Goal: Task Accomplishment & Management: Use online tool/utility

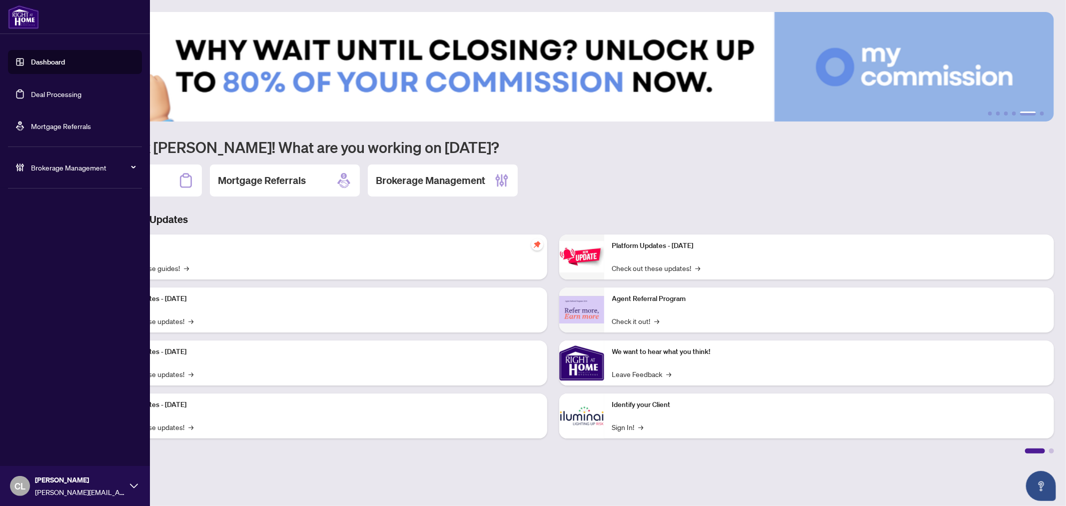
click at [31, 89] on link "Deal Processing" at bounding box center [56, 93] width 50 height 9
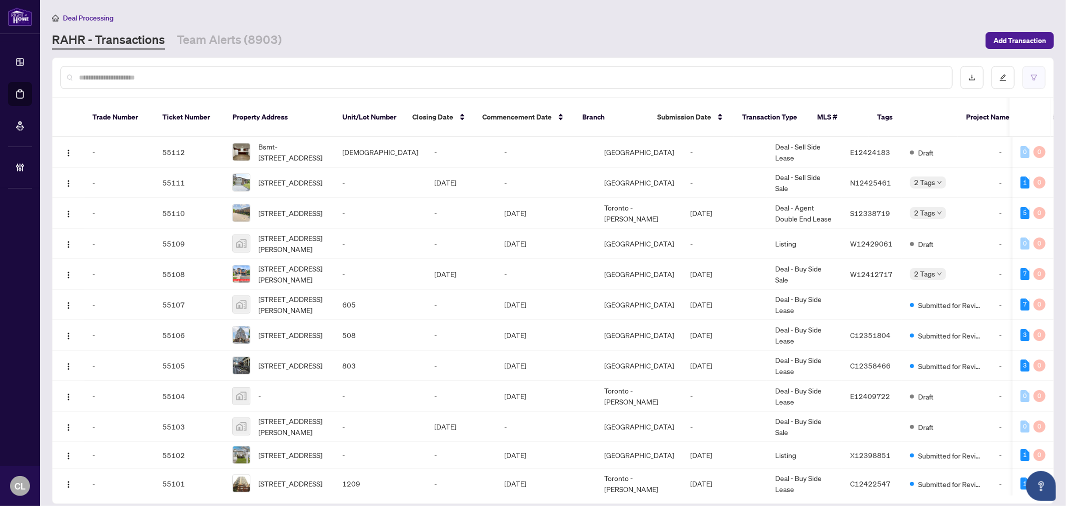
click at [1032, 71] on button "button" at bounding box center [1034, 77] width 23 height 23
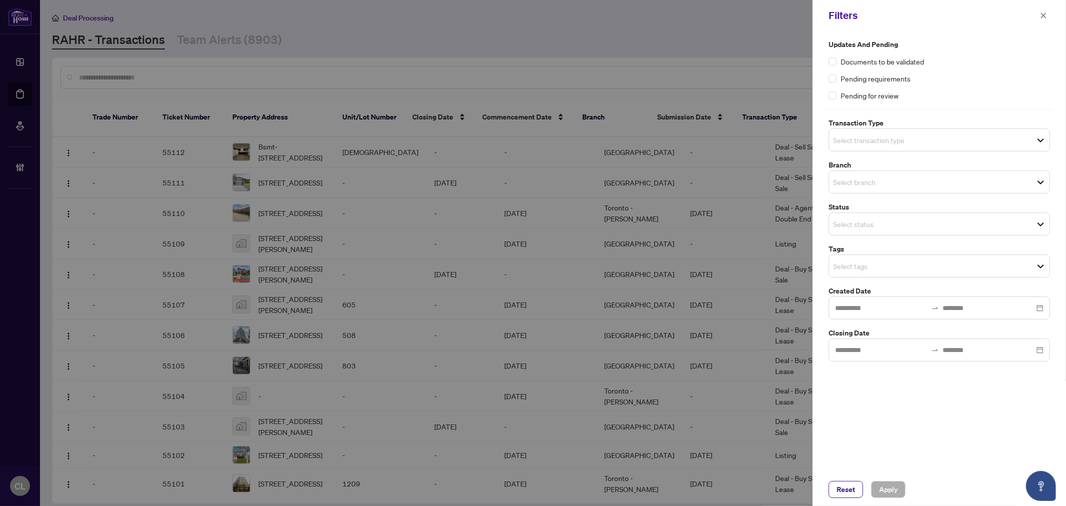
click at [852, 144] on input "search" at bounding box center [868, 140] width 70 height 12
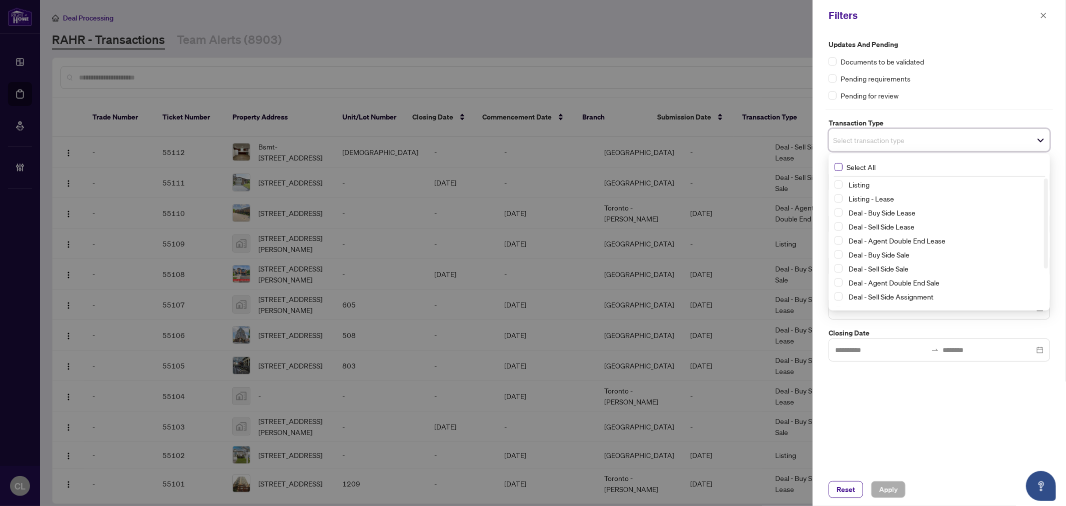
click at [858, 170] on span "Select All" at bounding box center [861, 166] width 37 height 11
click at [837, 183] on span "Select Listing" at bounding box center [839, 187] width 8 height 8
click at [837, 201] on span "Select Listing - Lease" at bounding box center [839, 201] width 8 height 8
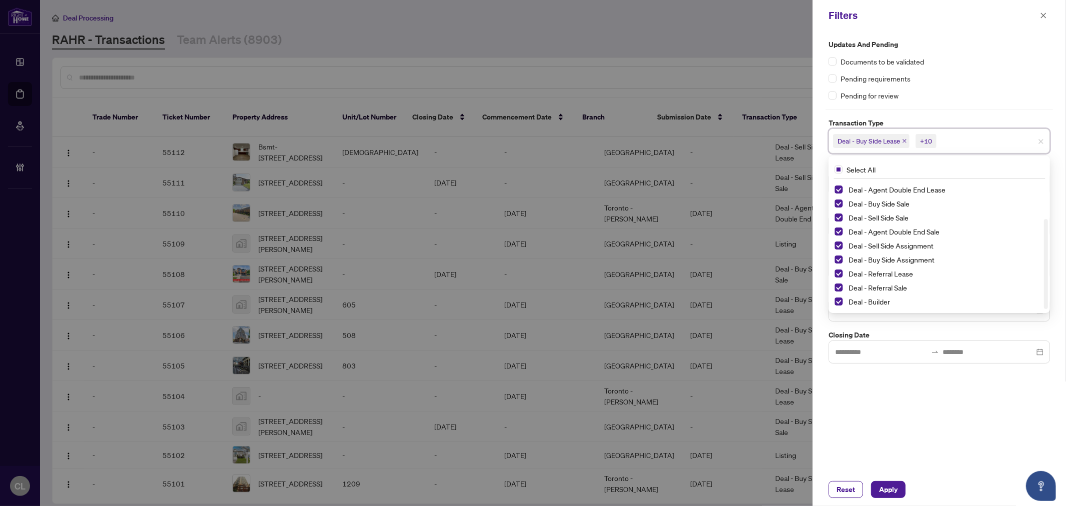
drag, startPoint x: 1047, startPoint y: 198, endPoint x: 1053, endPoint y: 280, distance: 81.7
click at [1053, 280] on div "Updates and Pending Documents to be validated Pending requirements Pending for …" at bounding box center [939, 201] width 227 height 324
click at [838, 274] on span "Select Deal - Referral Lease" at bounding box center [839, 273] width 8 height 8
click at [838, 285] on span "Select Deal - Referral Sale" at bounding box center [839, 287] width 8 height 8
click at [836, 297] on span "Select Deal - Builder" at bounding box center [839, 301] width 8 height 8
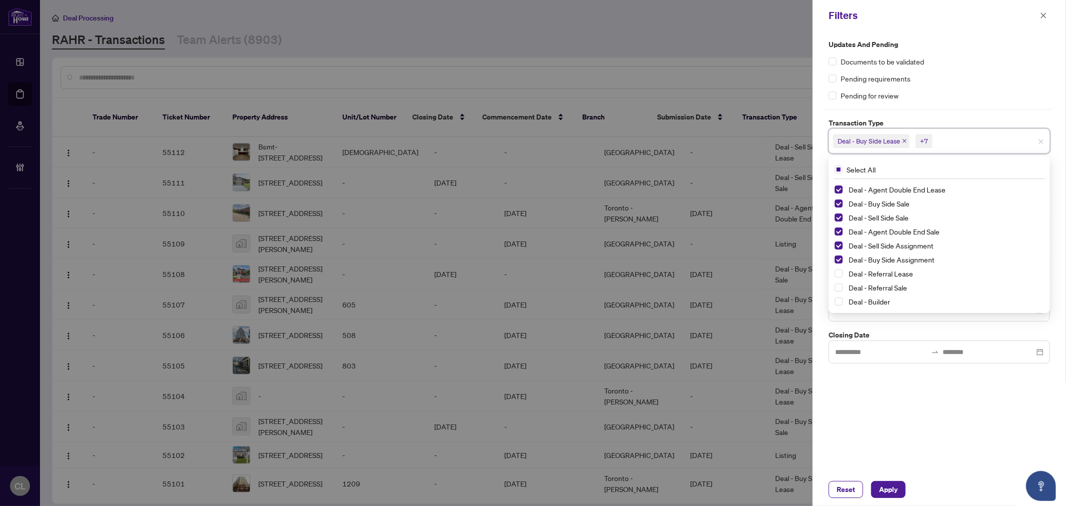
click at [740, 55] on div at bounding box center [533, 253] width 1066 height 506
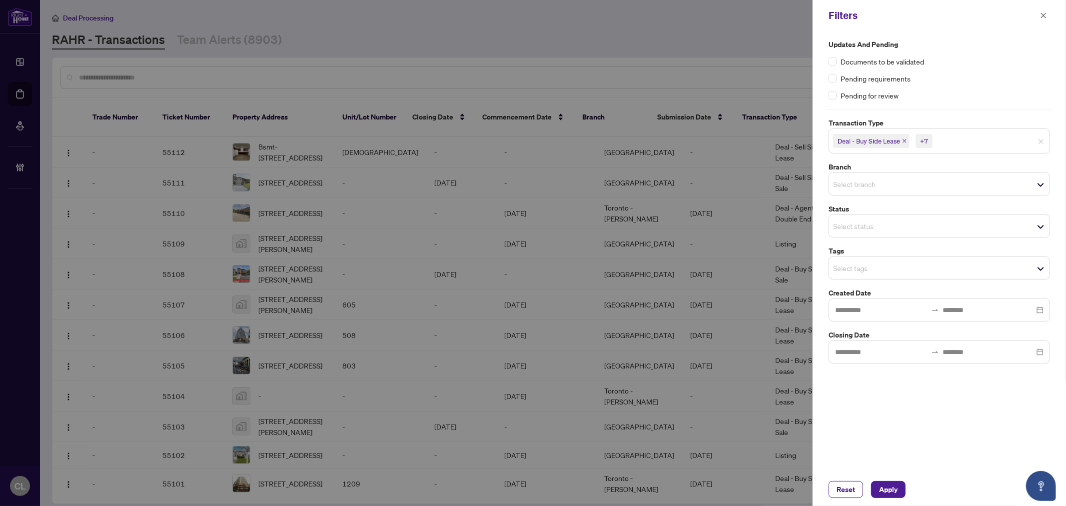
click at [835, 176] on div "Select branch" at bounding box center [939, 183] width 221 height 23
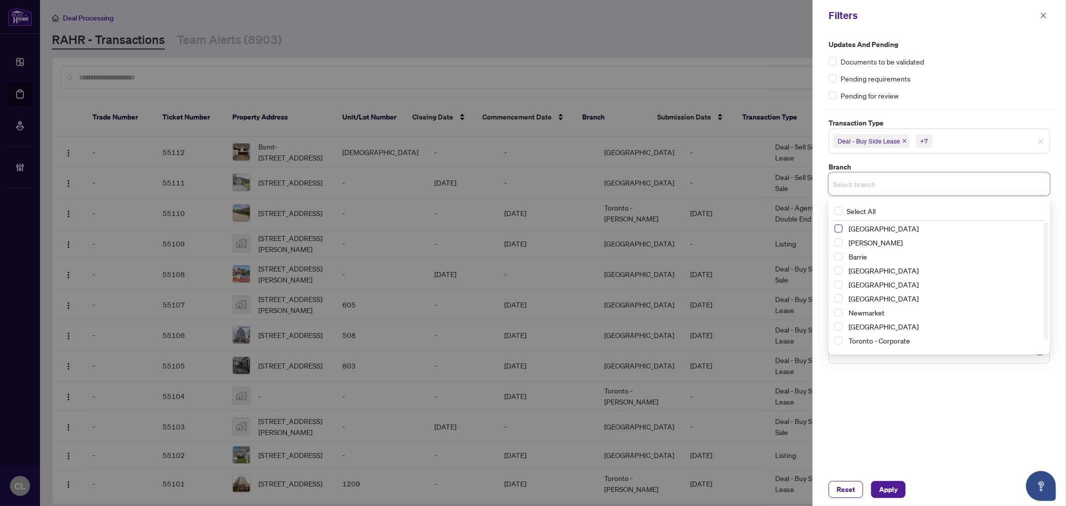
click at [836, 230] on span "Select Richmond Hill" at bounding box center [839, 228] width 8 height 8
click at [838, 240] on div "[PERSON_NAME]" at bounding box center [939, 245] width 209 height 12
click at [837, 245] on span "Select Vaughan" at bounding box center [839, 245] width 8 height 8
click at [840, 255] on span "Select Barrie" at bounding box center [839, 259] width 8 height 8
click at [840, 285] on span "Select Durham" at bounding box center [839, 287] width 8 height 8
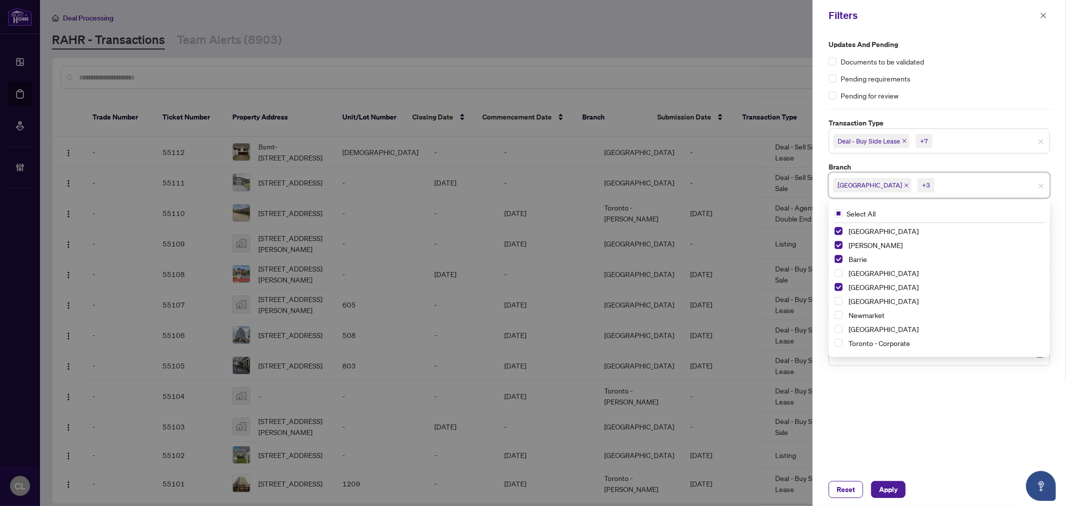
click at [841, 307] on div "[GEOGRAPHIC_DATA]" at bounding box center [939, 301] width 209 height 12
click at [841, 312] on span "Select Newmarket" at bounding box center [839, 315] width 8 height 8
click at [840, 332] on span "Select Ottawa" at bounding box center [839, 329] width 8 height 8
click at [762, 73] on div at bounding box center [533, 253] width 1066 height 506
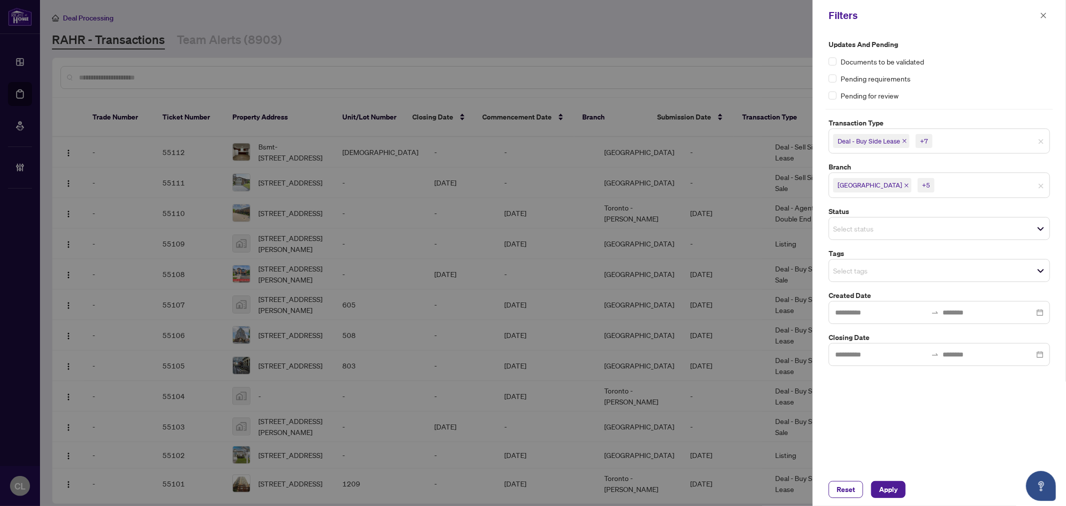
click at [853, 267] on input "search" at bounding box center [868, 270] width 70 height 12
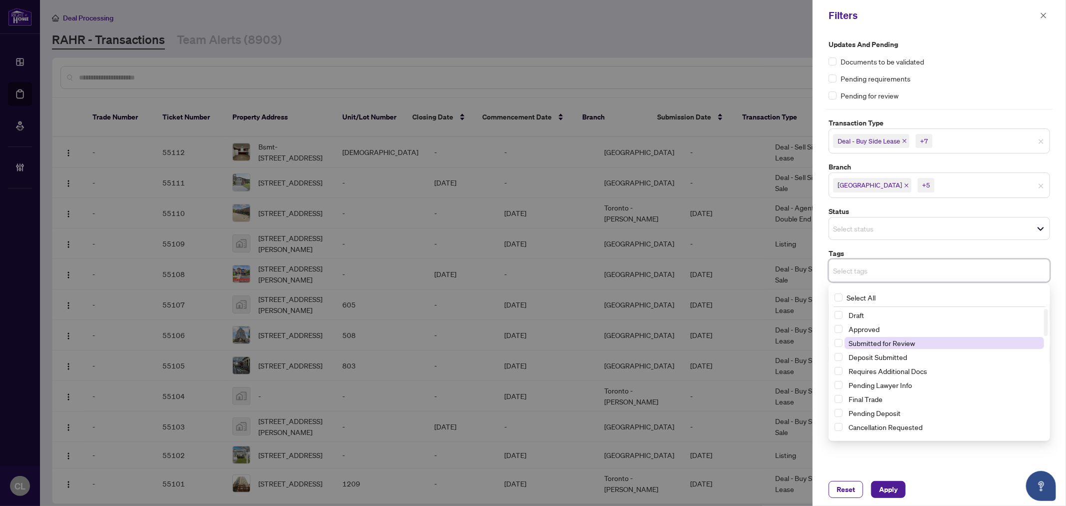
click at [928, 343] on span "Submitted for Review" at bounding box center [944, 343] width 199 height 12
click at [800, 71] on div at bounding box center [533, 253] width 1066 height 506
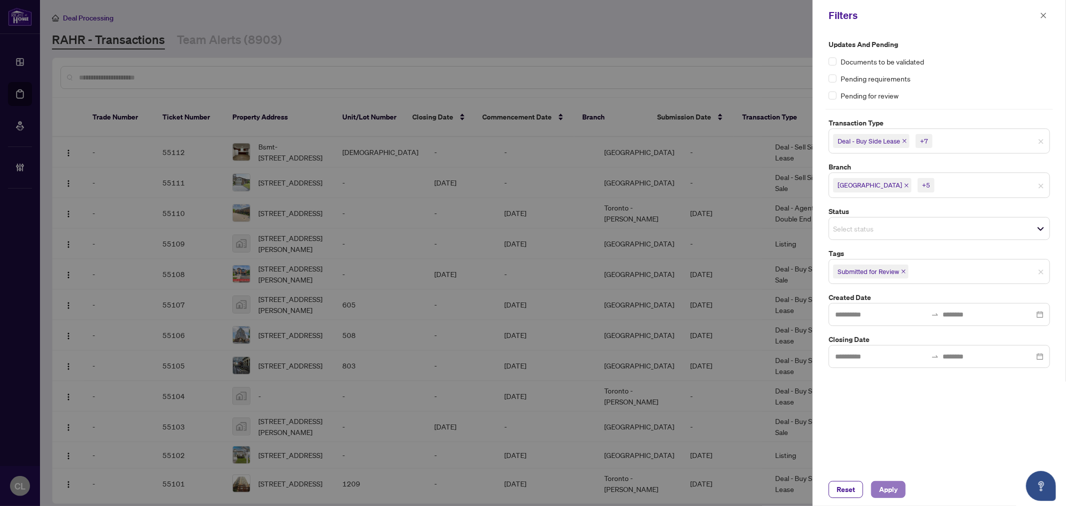
click at [899, 493] on button "Apply" at bounding box center [888, 489] width 34 height 17
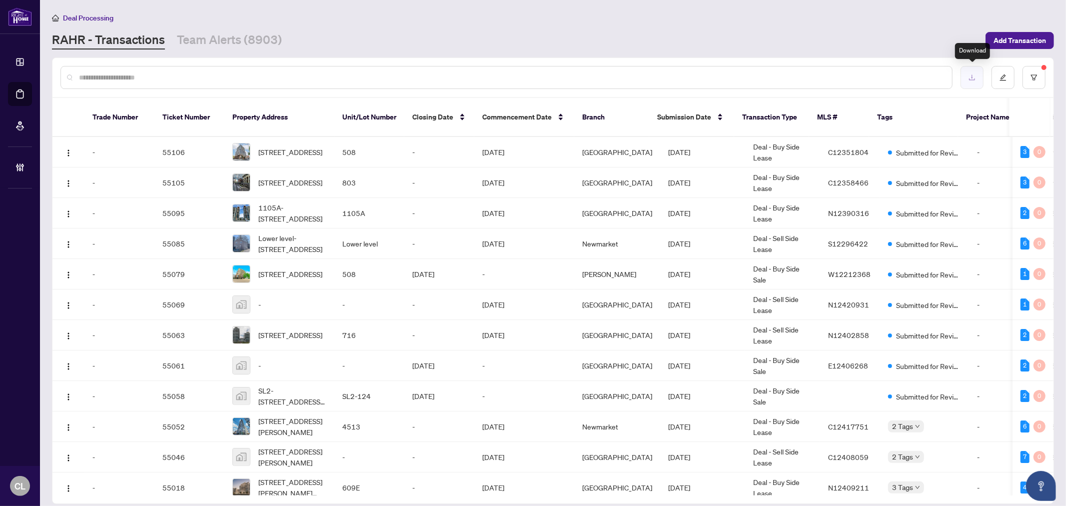
click at [969, 75] on icon "download" at bounding box center [972, 77] width 7 height 7
click at [975, 77] on icon "download" at bounding box center [972, 77] width 6 height 5
click at [1026, 77] on button "button" at bounding box center [1034, 77] width 23 height 23
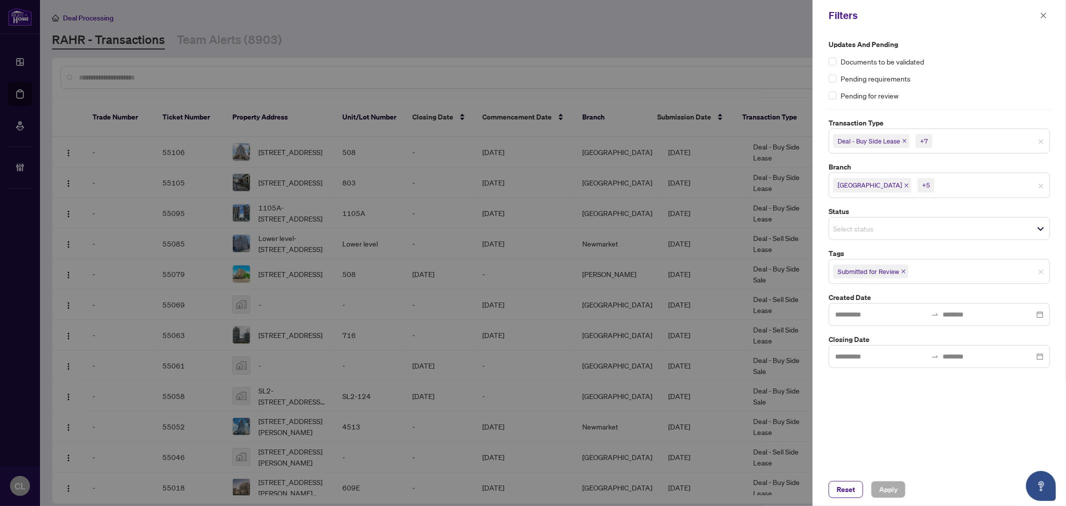
click at [922, 139] on div "+7" at bounding box center [924, 141] width 8 height 10
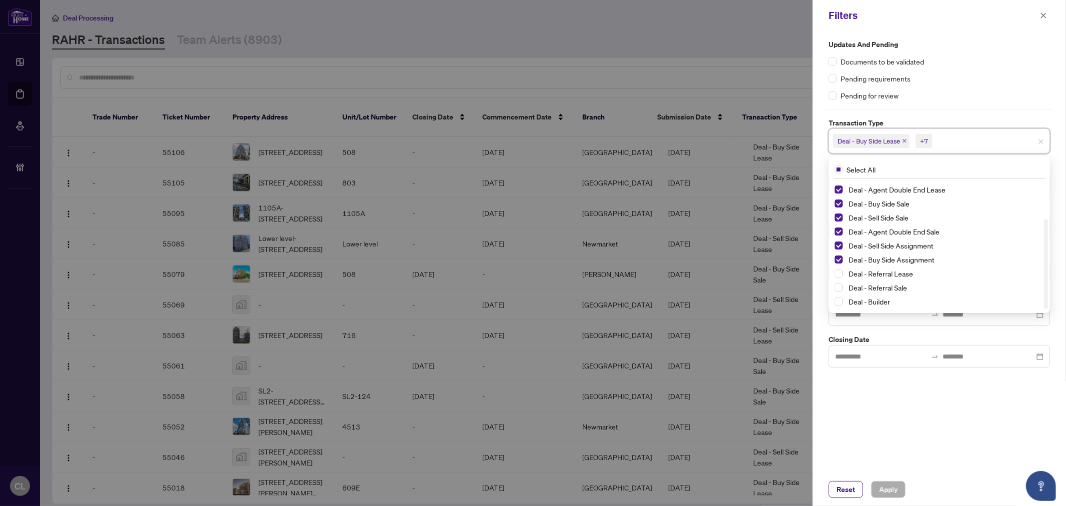
drag, startPoint x: 1046, startPoint y: 208, endPoint x: 1058, endPoint y: 300, distance: 92.7
click at [1058, 300] on div "Updates and Pending Documents to be validated Pending requirements Pending for …" at bounding box center [939, 252] width 253 height 442
click at [839, 274] on span "Select Deal - Referral Lease" at bounding box center [839, 273] width 8 height 8
click at [838, 288] on span "Select Deal - Referral Sale" at bounding box center [839, 287] width 8 height 8
click at [838, 299] on span "Select Deal - Builder" at bounding box center [839, 301] width 8 height 8
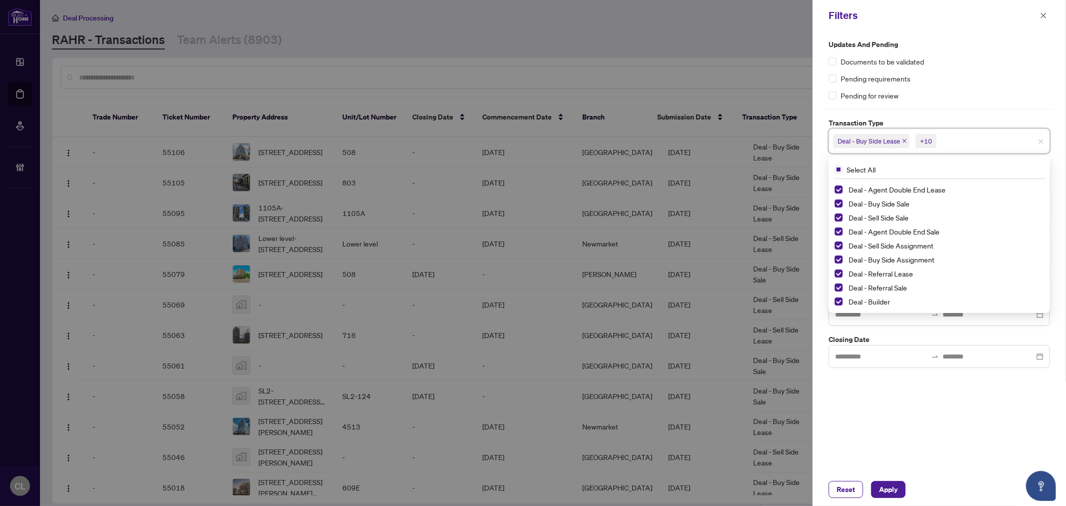
click at [743, 42] on div at bounding box center [533, 253] width 1066 height 506
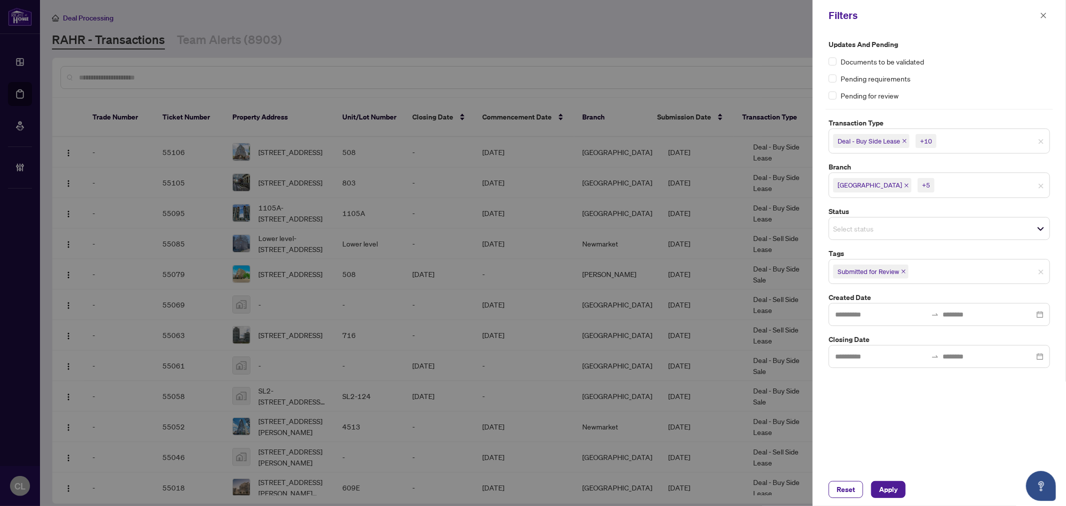
click at [1015, 190] on span "[GEOGRAPHIC_DATA] +5" at bounding box center [939, 185] width 220 height 16
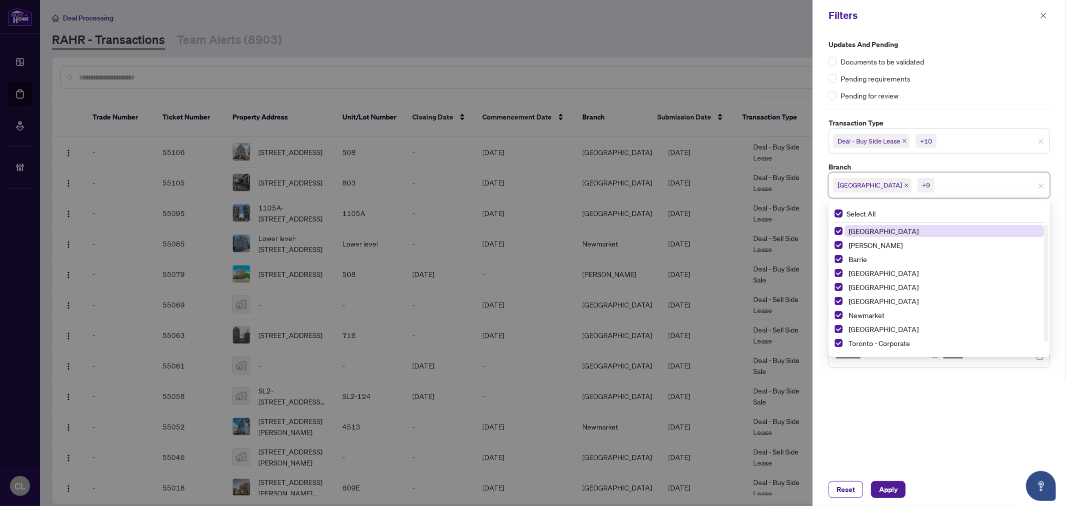
click at [704, 37] on div at bounding box center [533, 253] width 1066 height 506
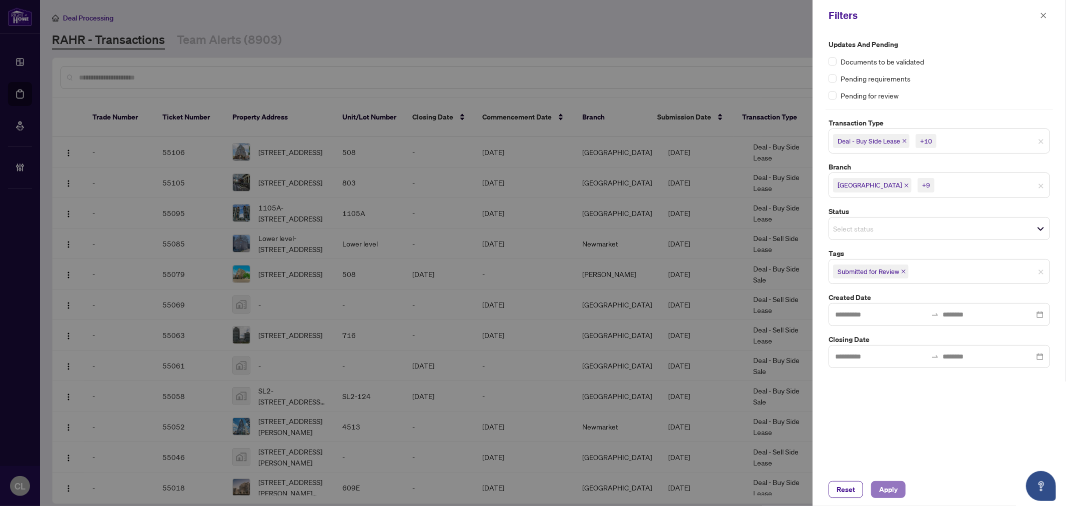
click at [897, 486] on span "Apply" at bounding box center [888, 489] width 18 height 16
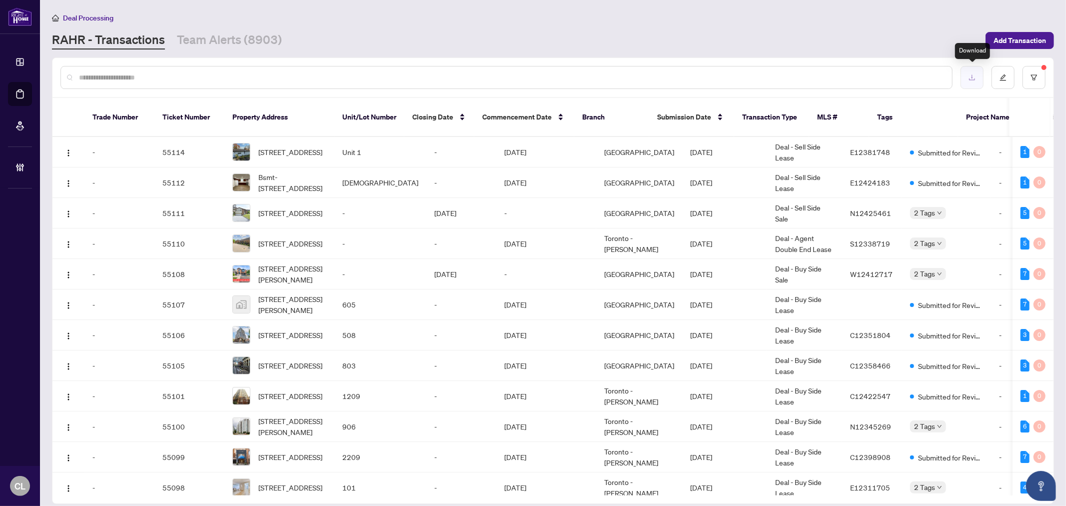
click at [969, 76] on icon "download" at bounding box center [972, 77] width 7 height 7
